Goal: Register for event/course

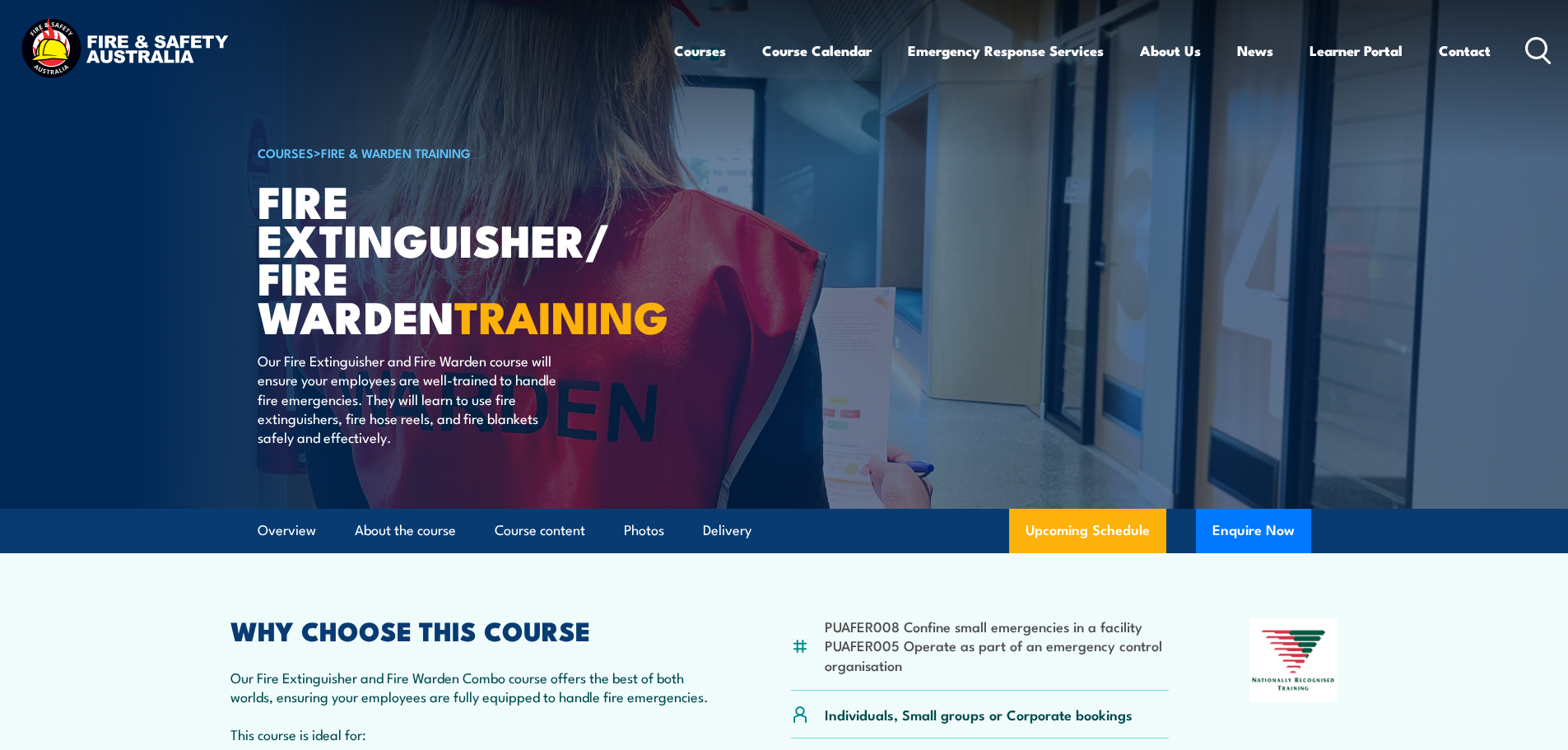
scroll to position [329, 0]
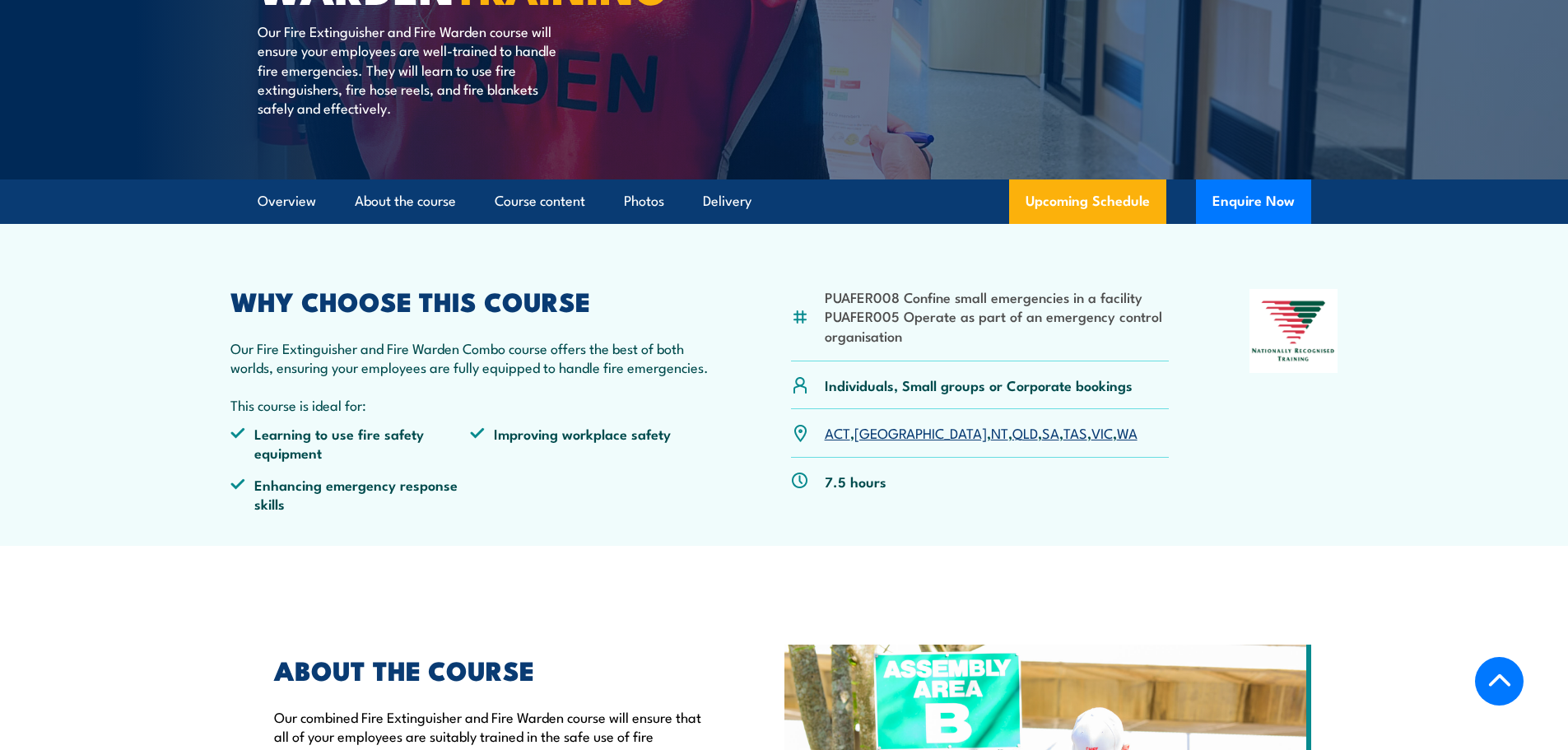
click at [866, 437] on link "[GEOGRAPHIC_DATA]" at bounding box center [920, 432] width 132 height 20
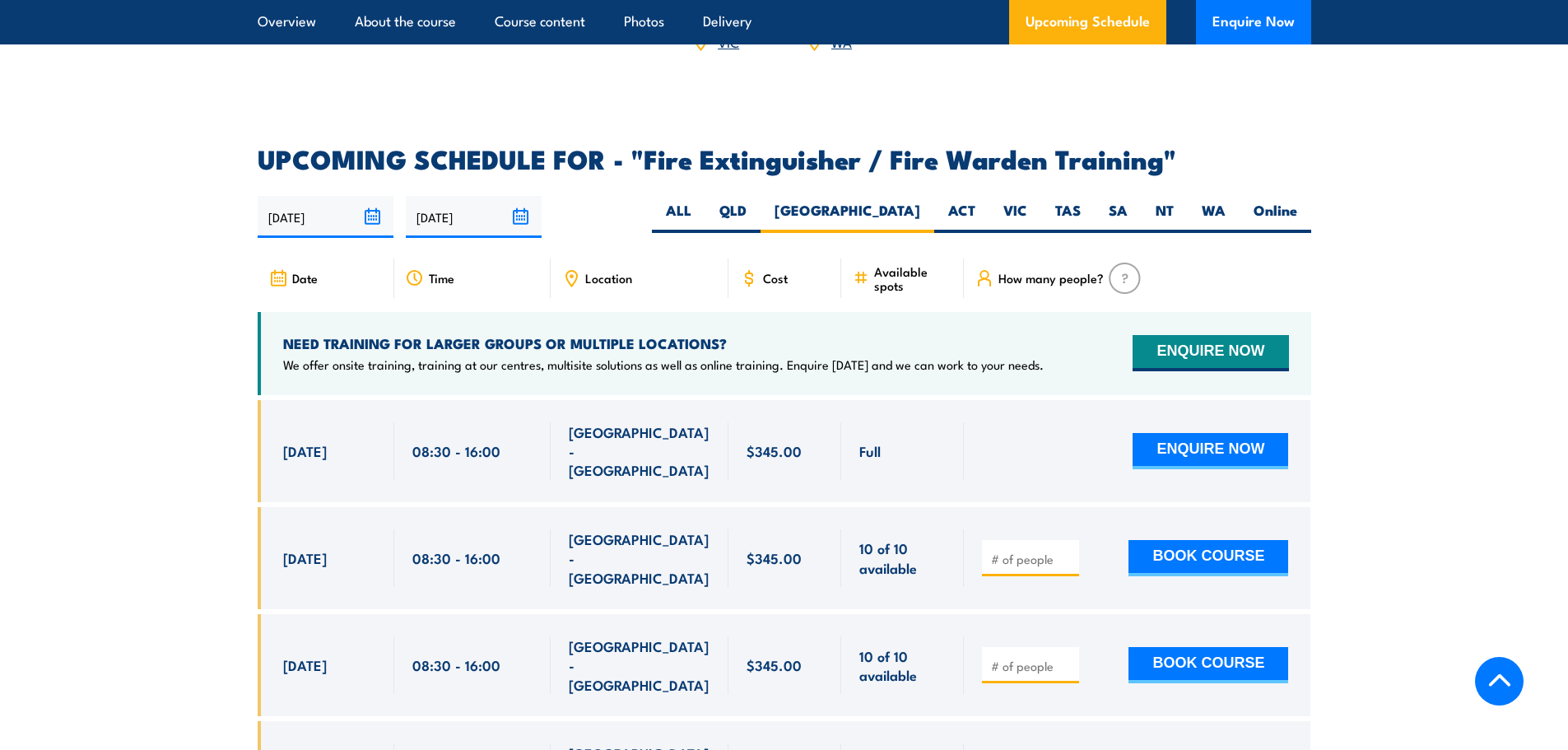
scroll to position [2538, 0]
